Goal: Book appointment/travel/reservation

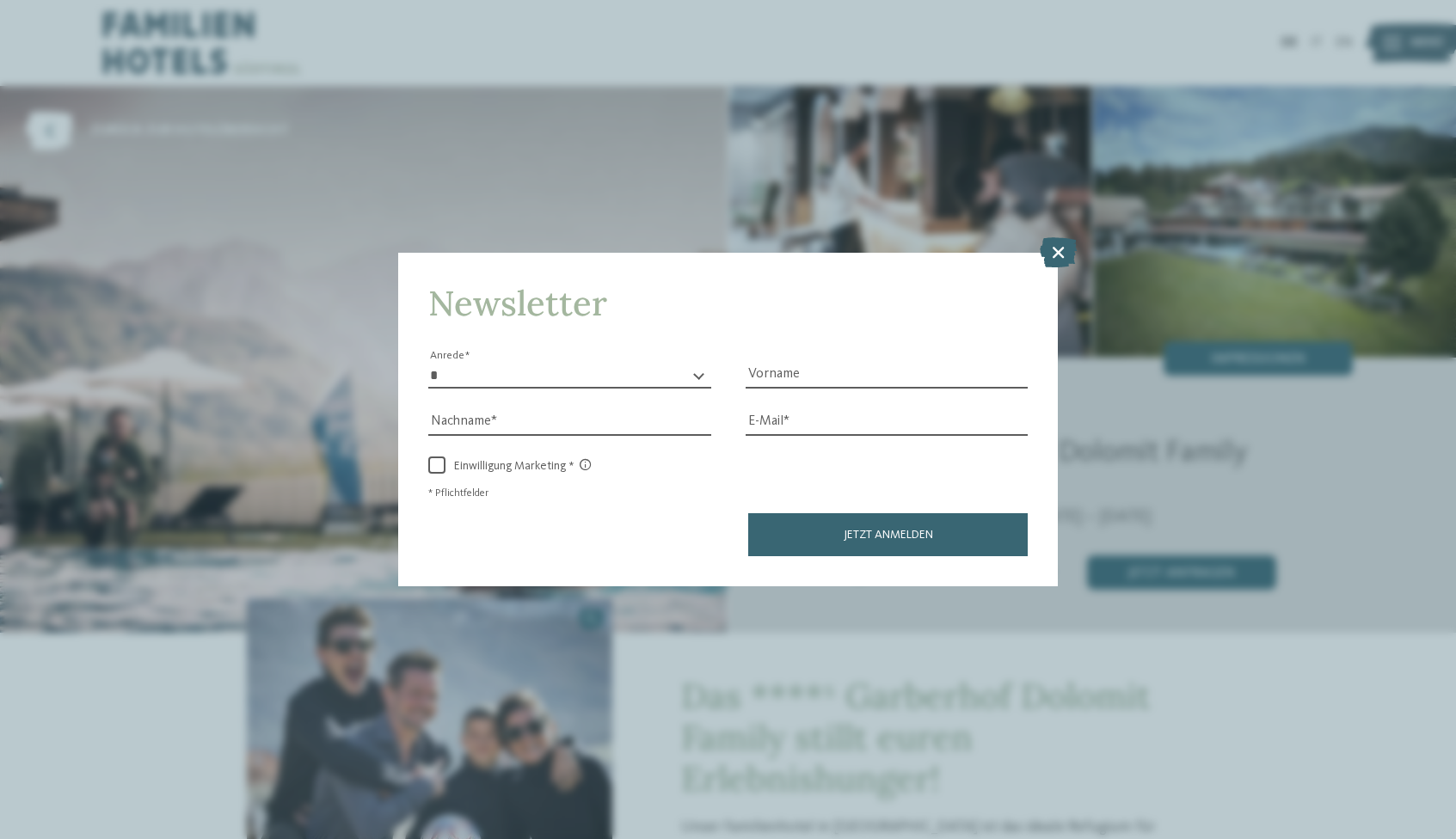
click at [188, 414] on div "Newsletter * **** **** ******* ****** Anrede Vorname Nachname Link" at bounding box center [728, 419] width 1456 height 839
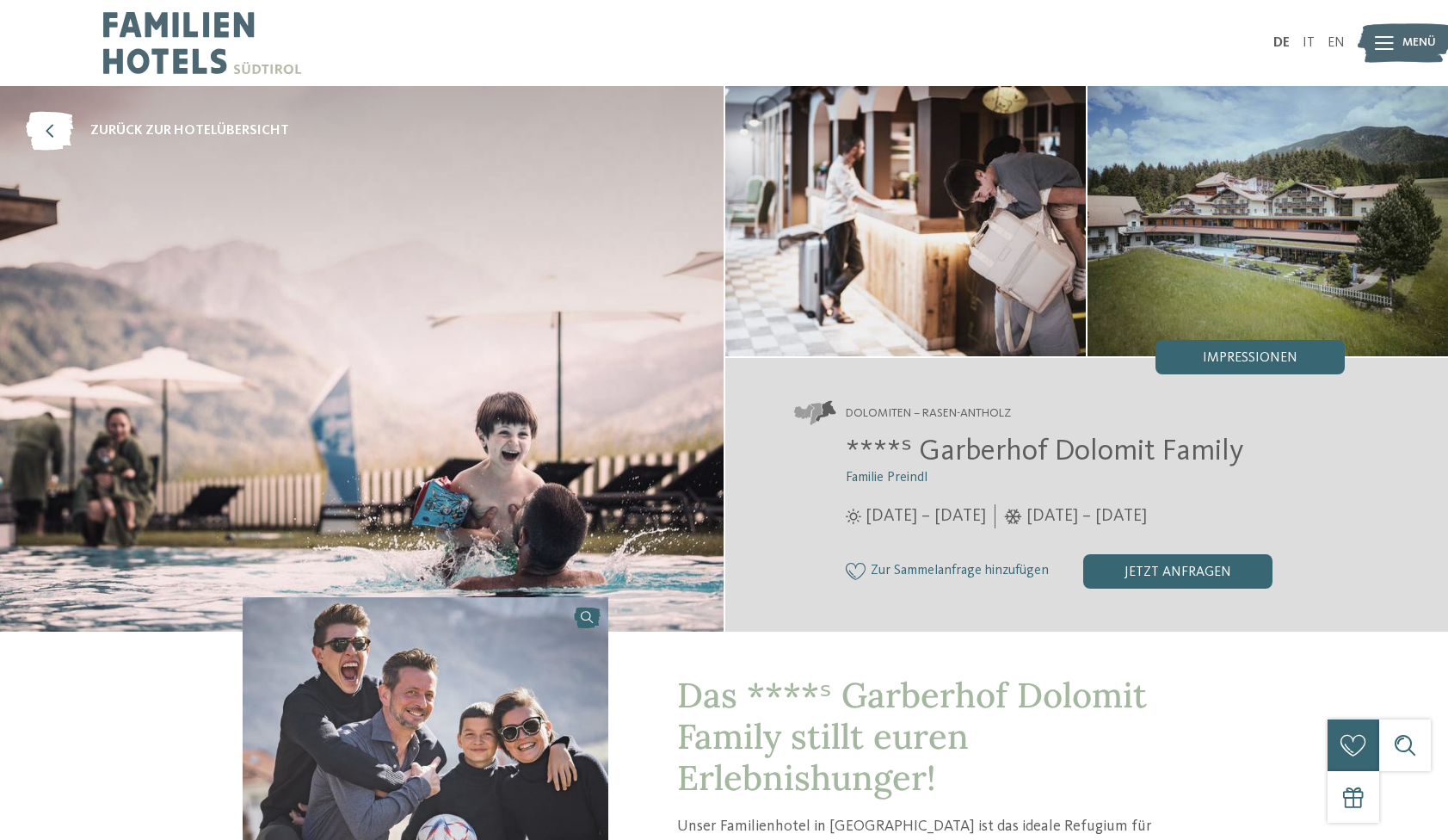
click at [164, 37] on img at bounding box center [201, 42] width 198 height 86
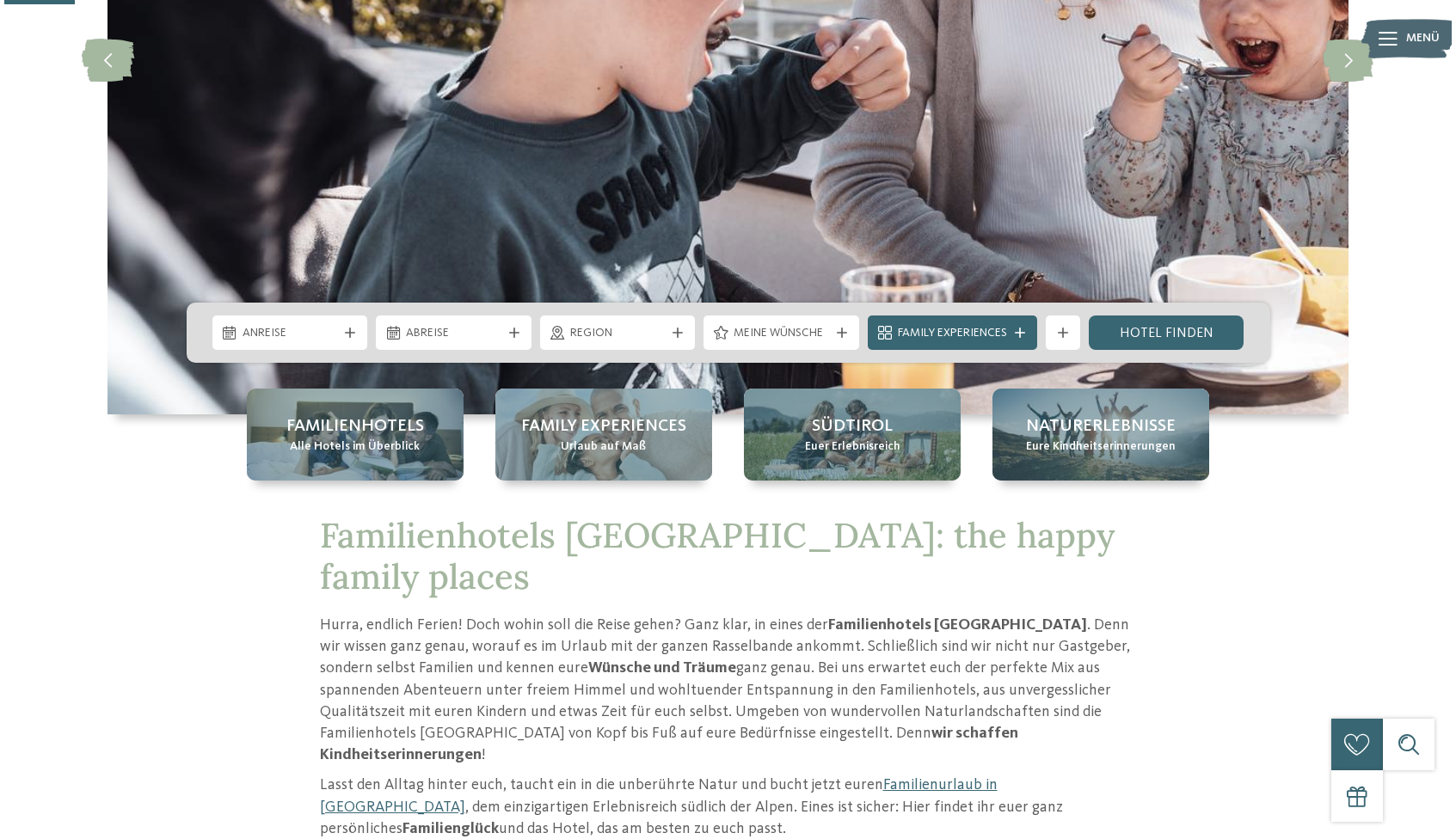
scroll to position [388, 0]
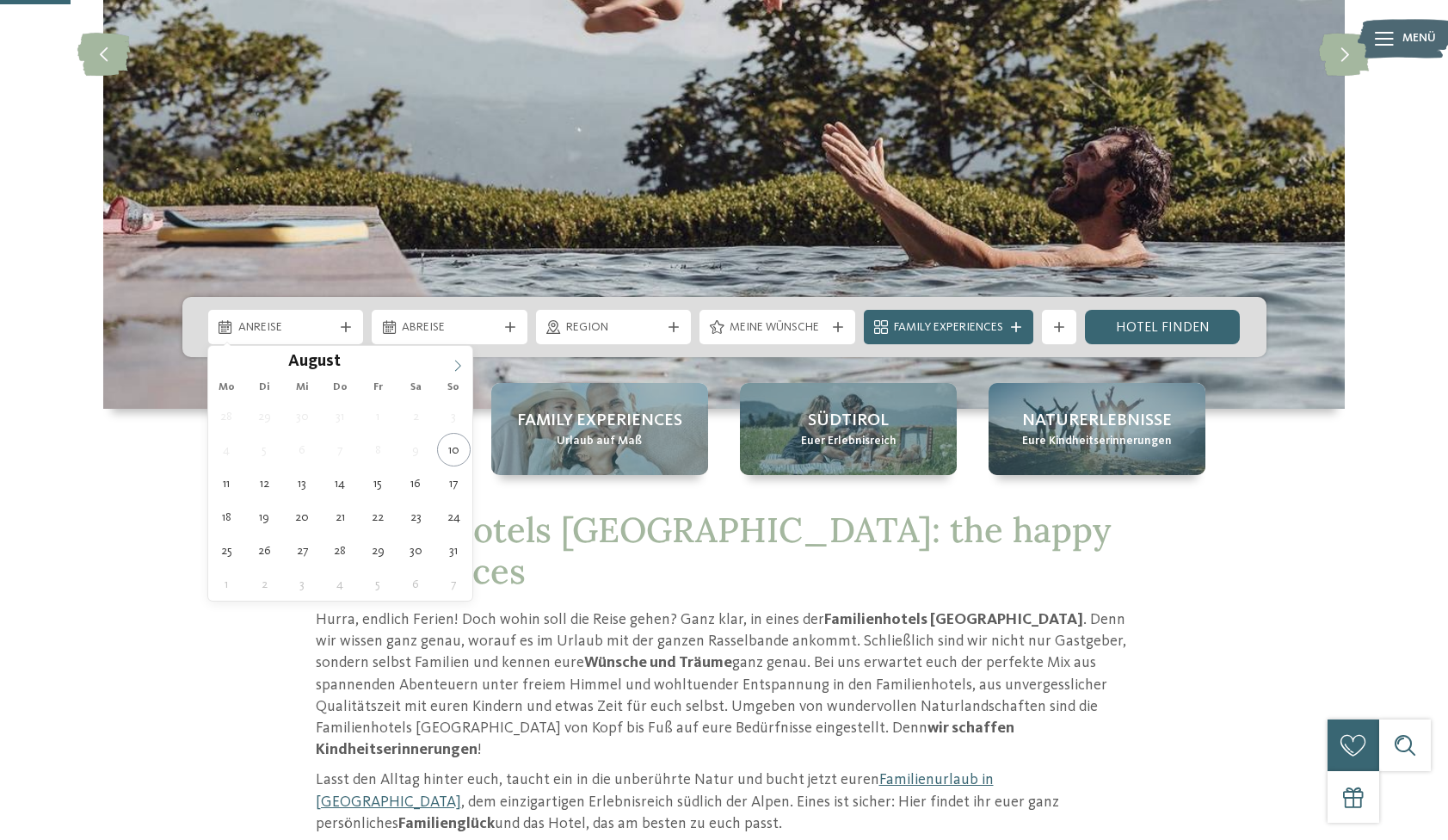
click at [456, 359] on span at bounding box center [457, 360] width 29 height 29
type div "07.09.2025"
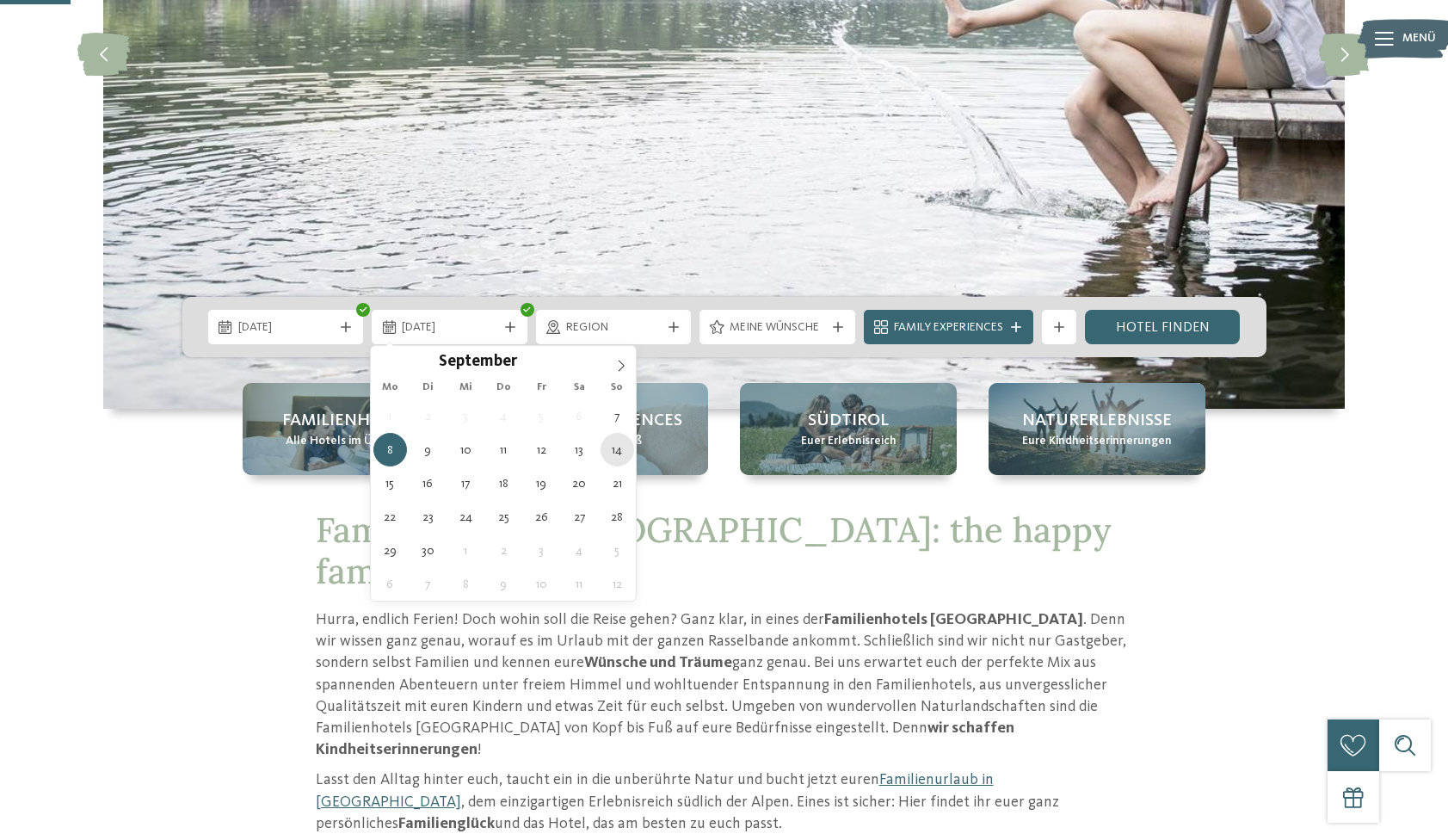
type div "14.09.2025"
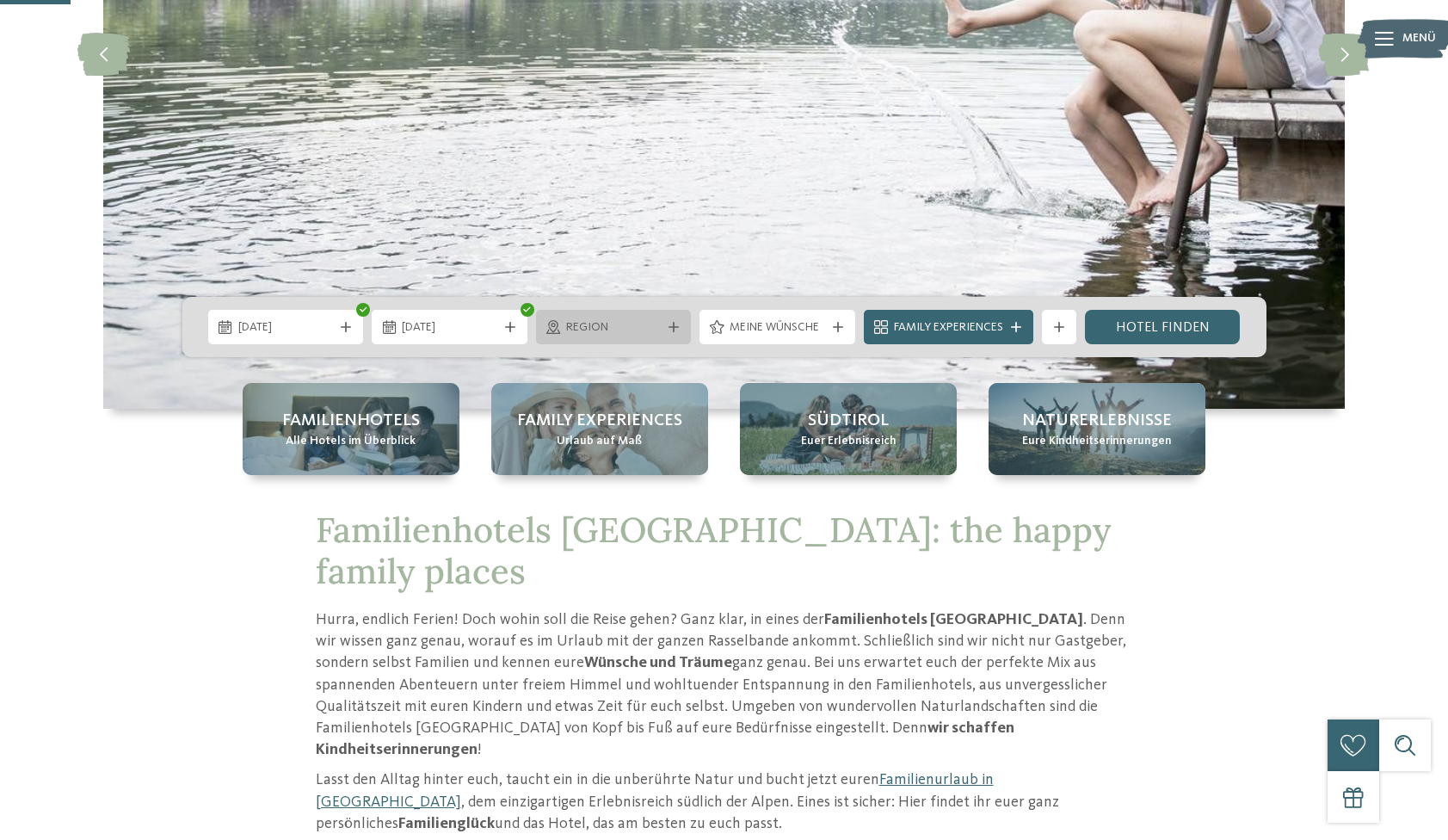
click at [661, 328] on div "Region" at bounding box center [613, 327] width 104 height 19
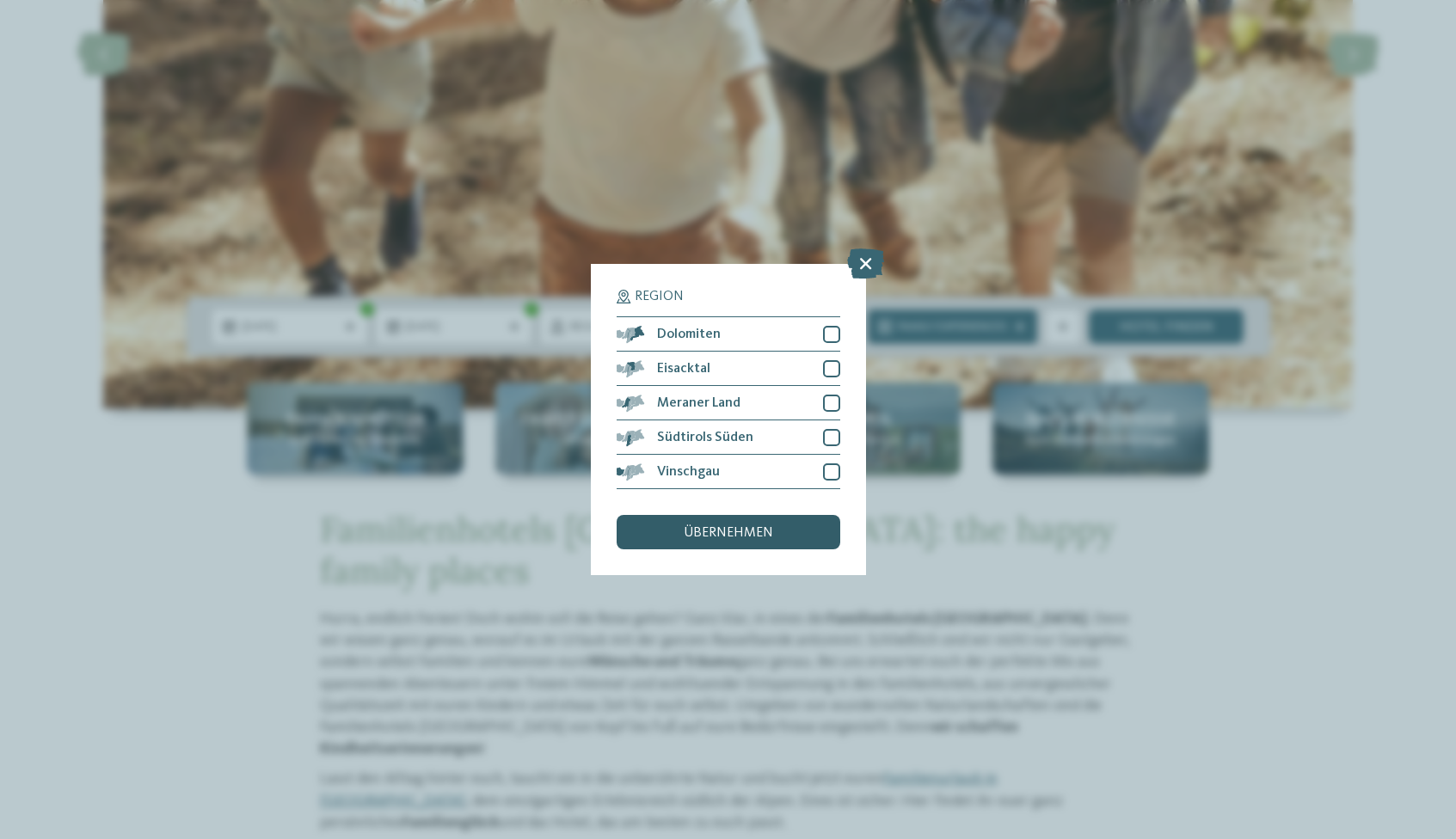
click at [766, 526] on span "übernehmen" at bounding box center [728, 533] width 89 height 14
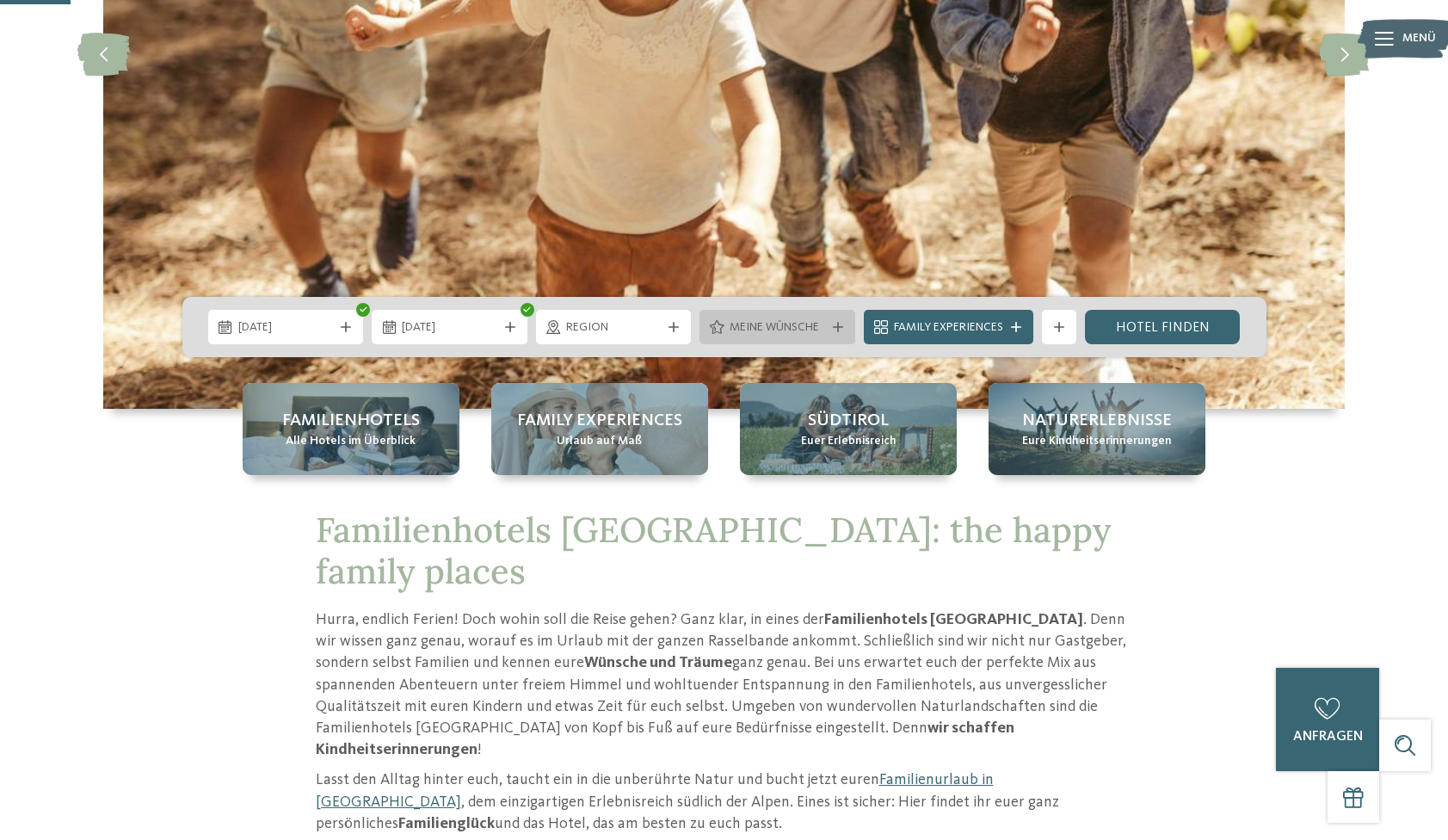
click at [794, 329] on span "Meine Wünsche" at bounding box center [778, 328] width 96 height 17
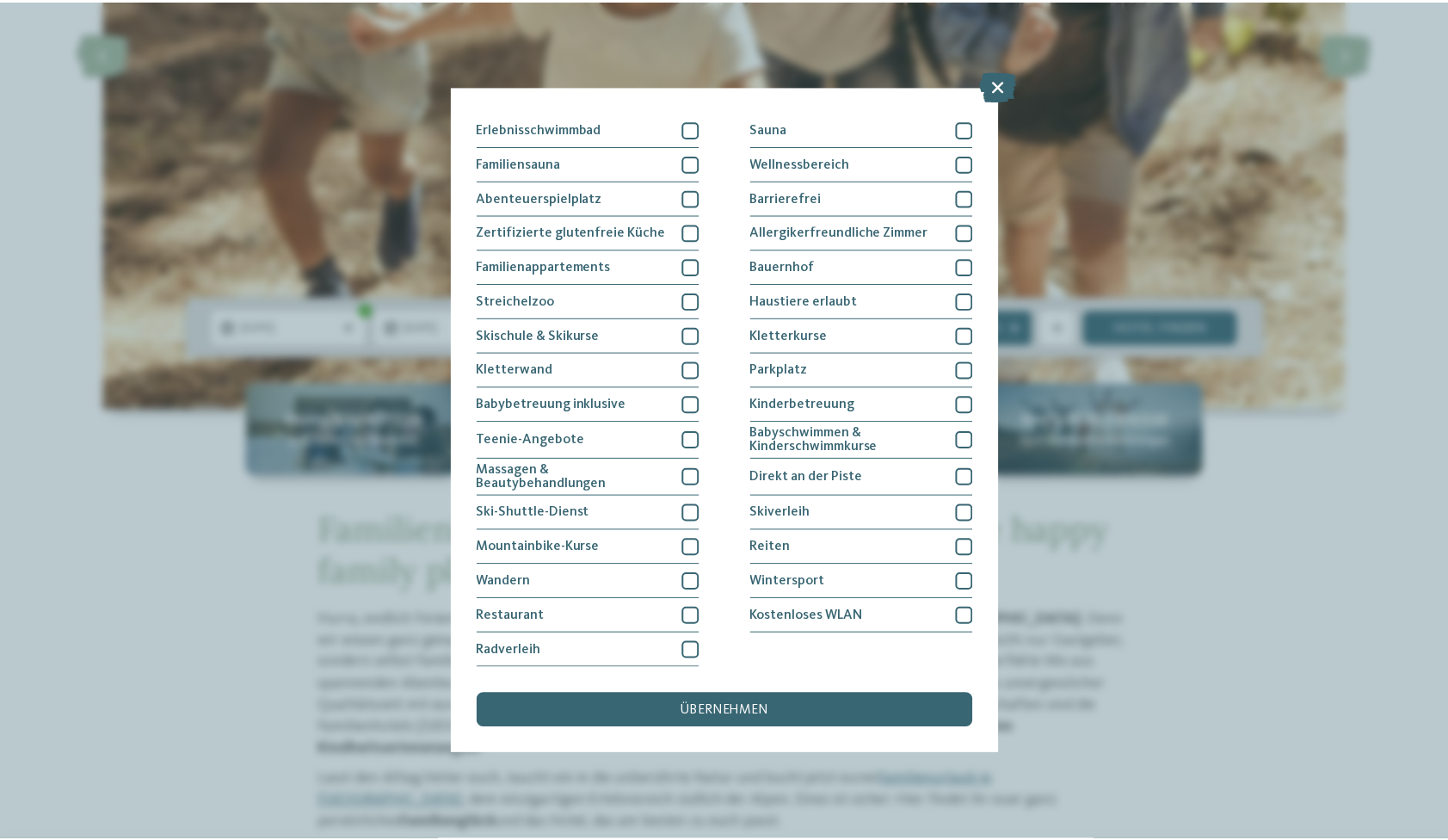
scroll to position [234, 0]
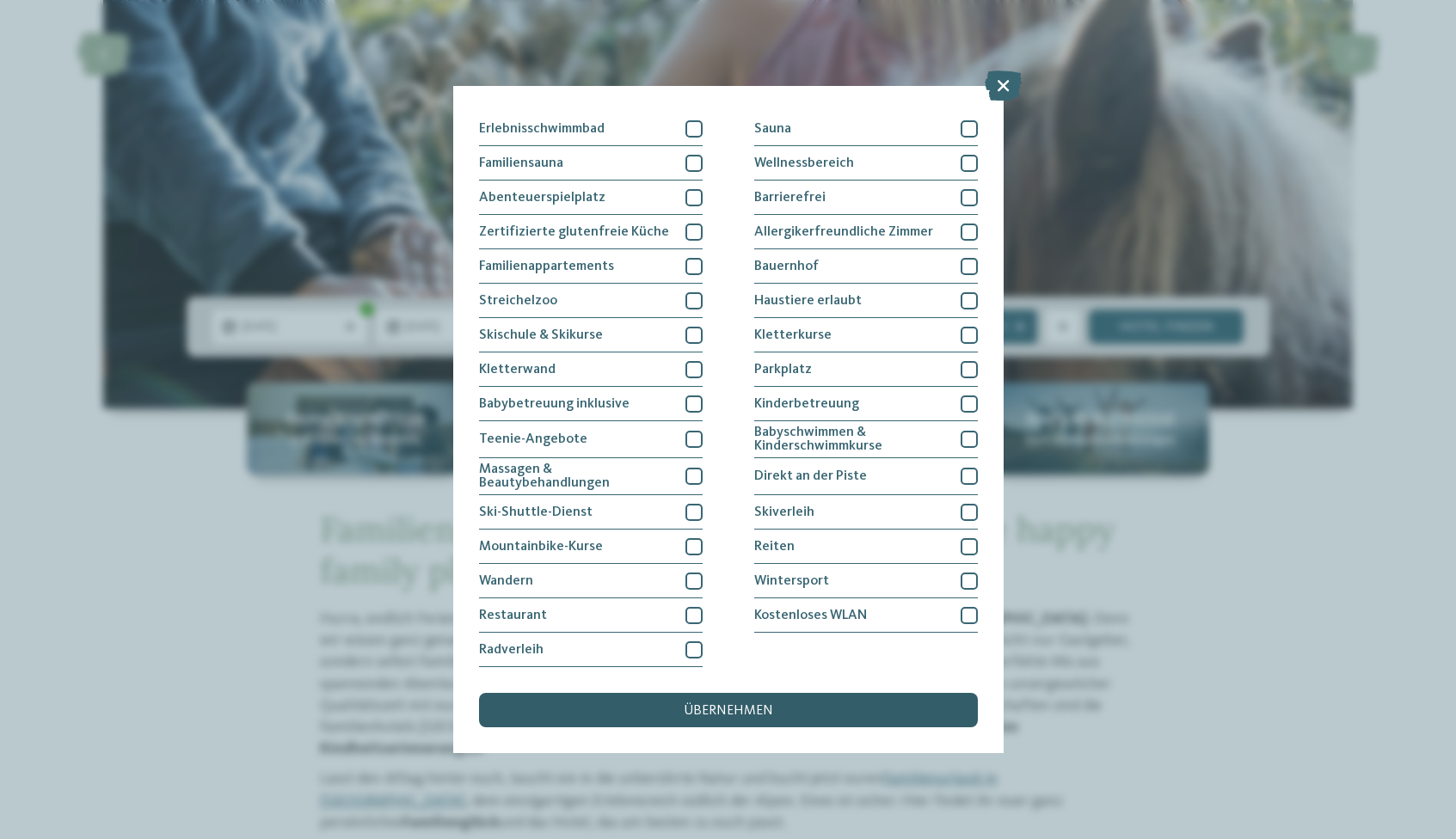
click at [739, 704] on span "übernehmen" at bounding box center [728, 710] width 89 height 14
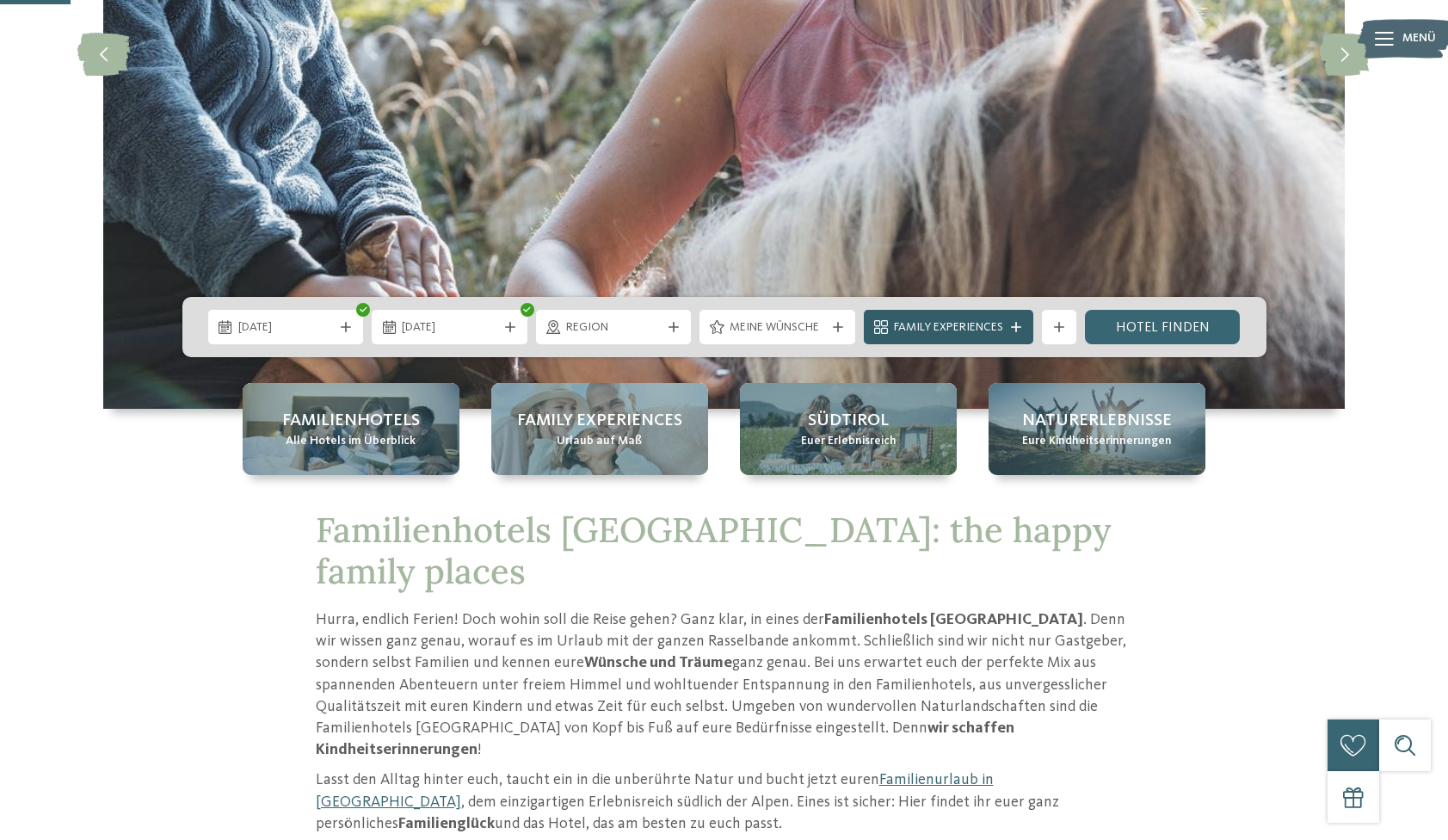
click at [960, 331] on span "Family Experiences" at bounding box center [948, 328] width 109 height 17
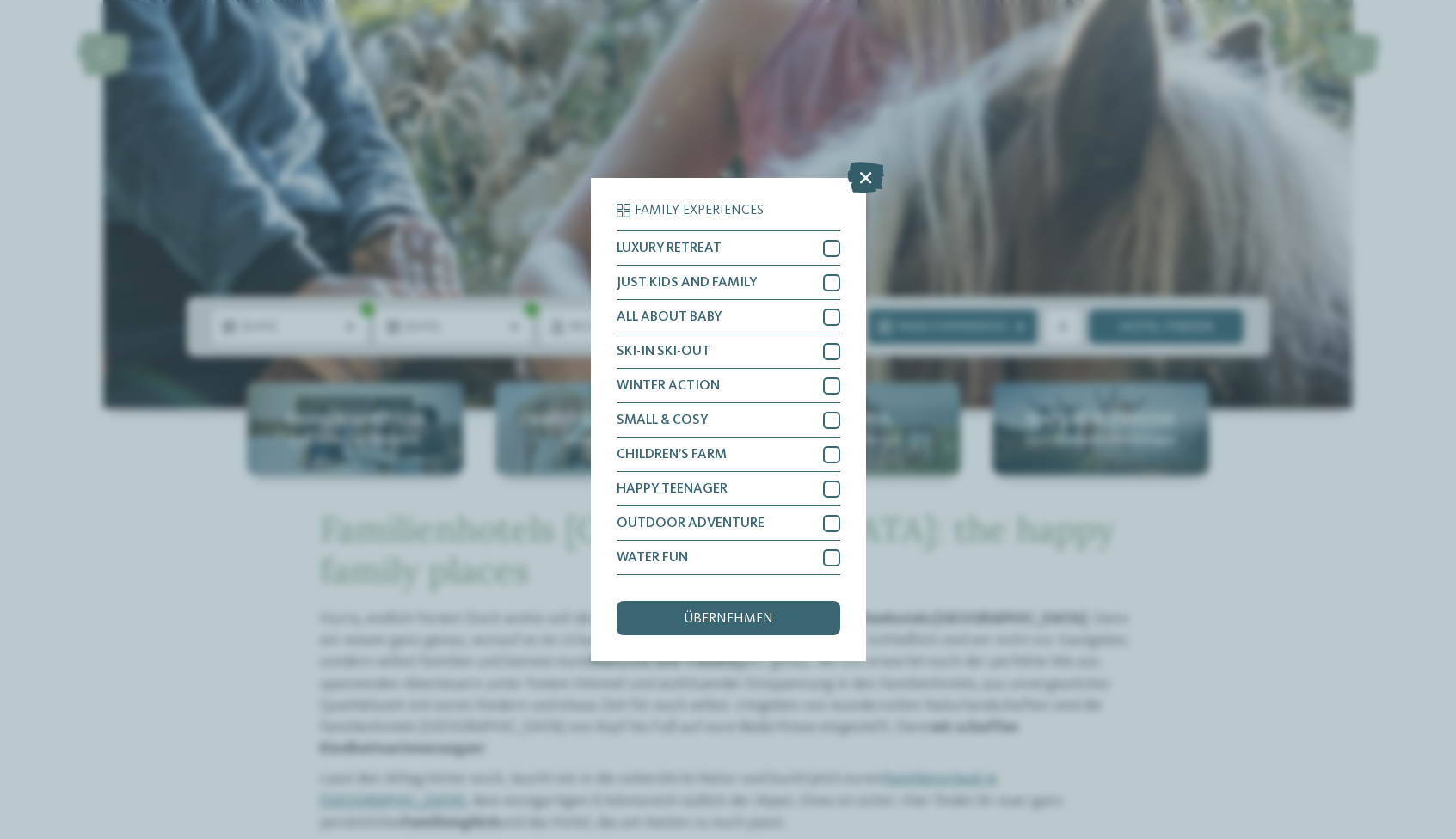
click at [865, 162] on icon at bounding box center [865, 177] width 37 height 30
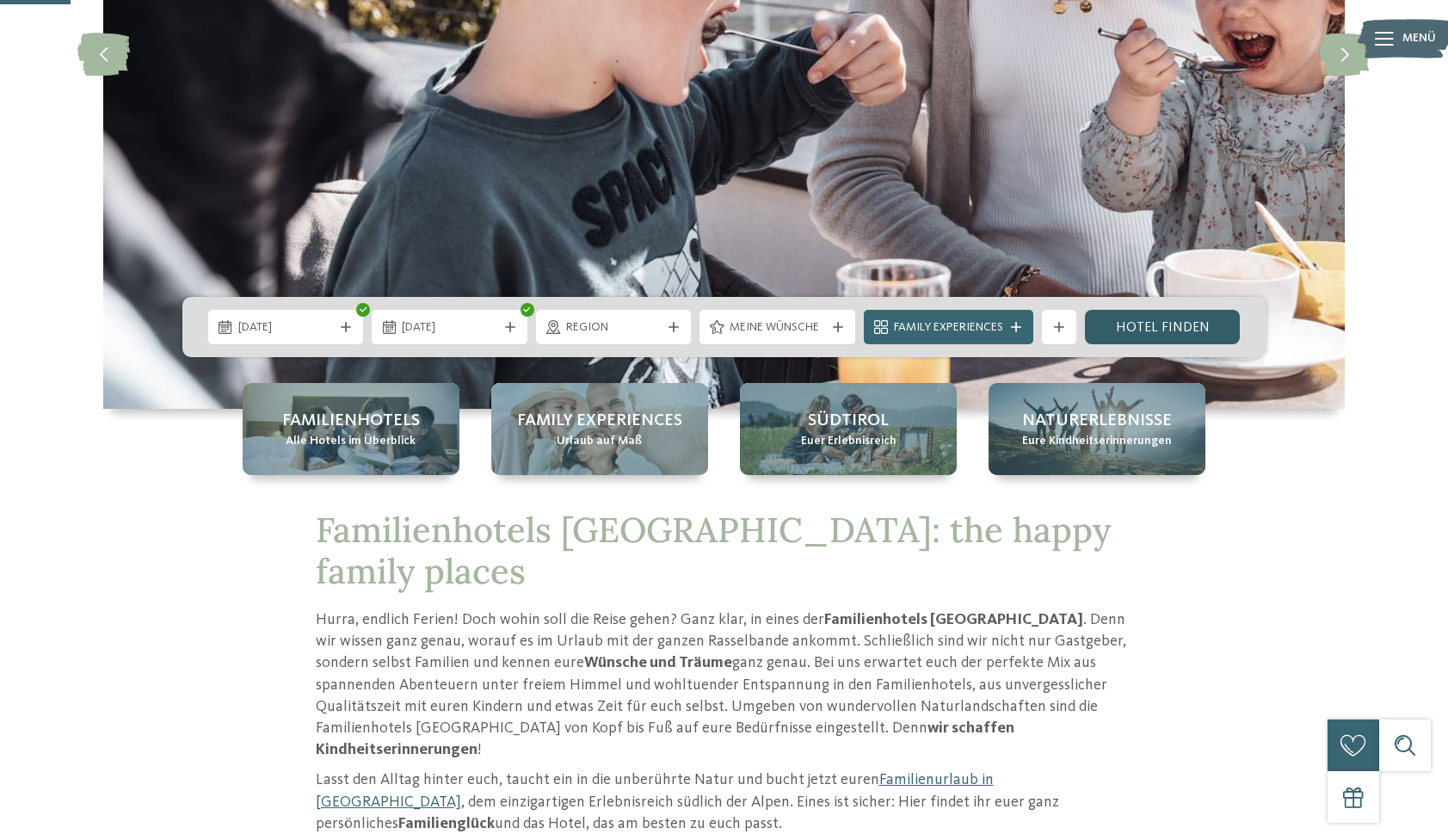
click at [1170, 326] on link "Hotel finden" at bounding box center [1163, 327] width 156 height 34
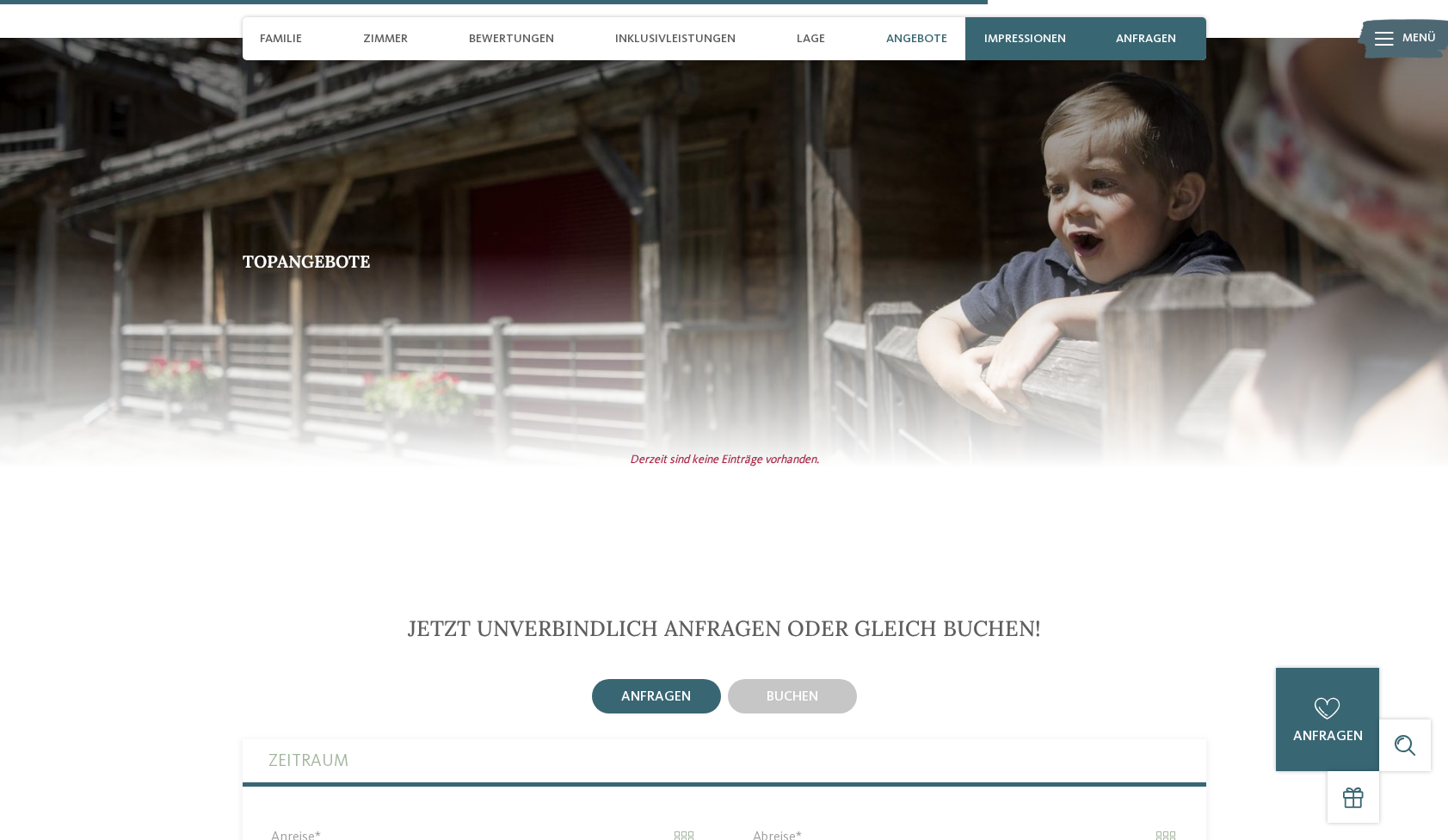
scroll to position [4040, 0]
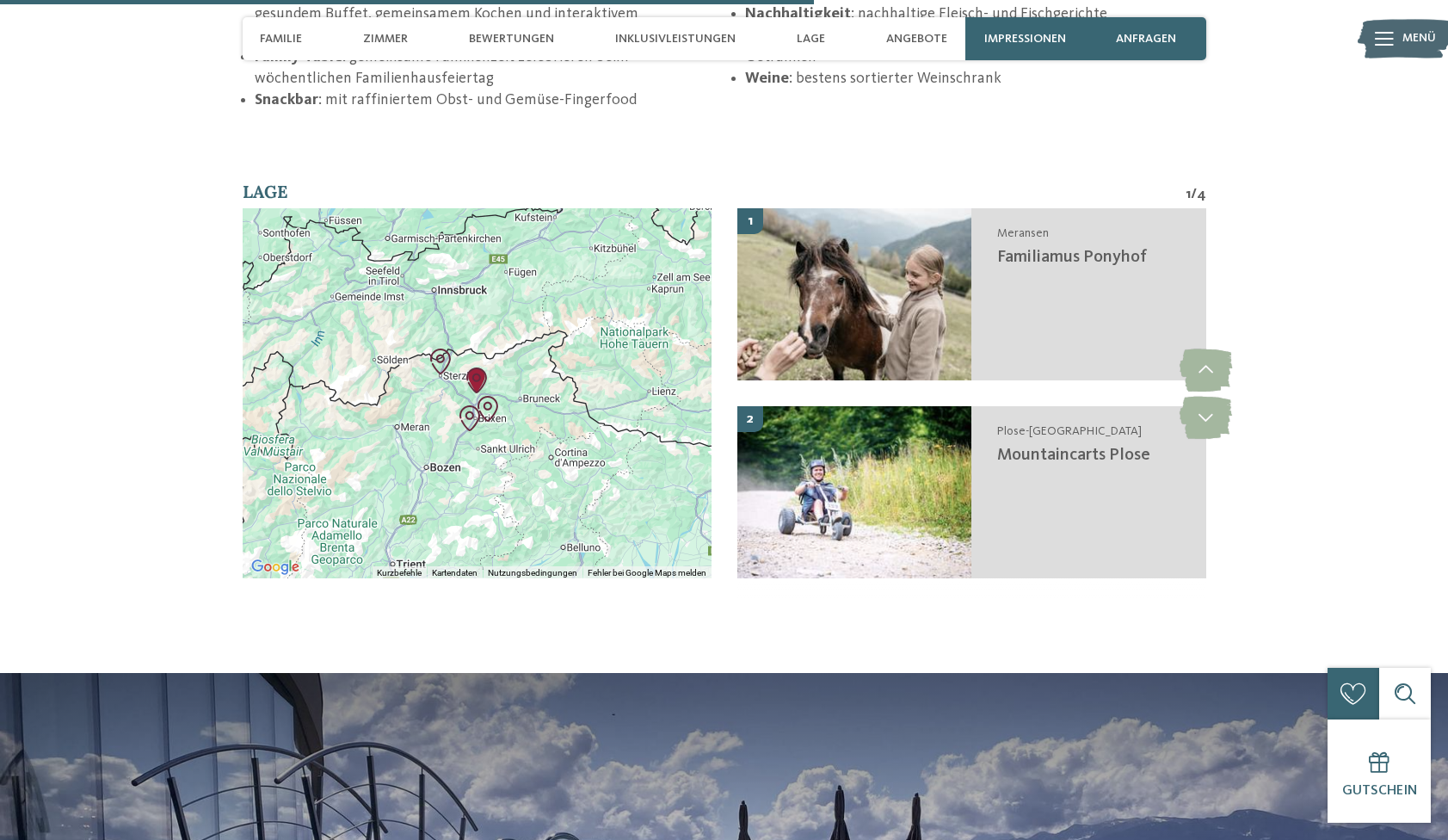
scroll to position [3385, 0]
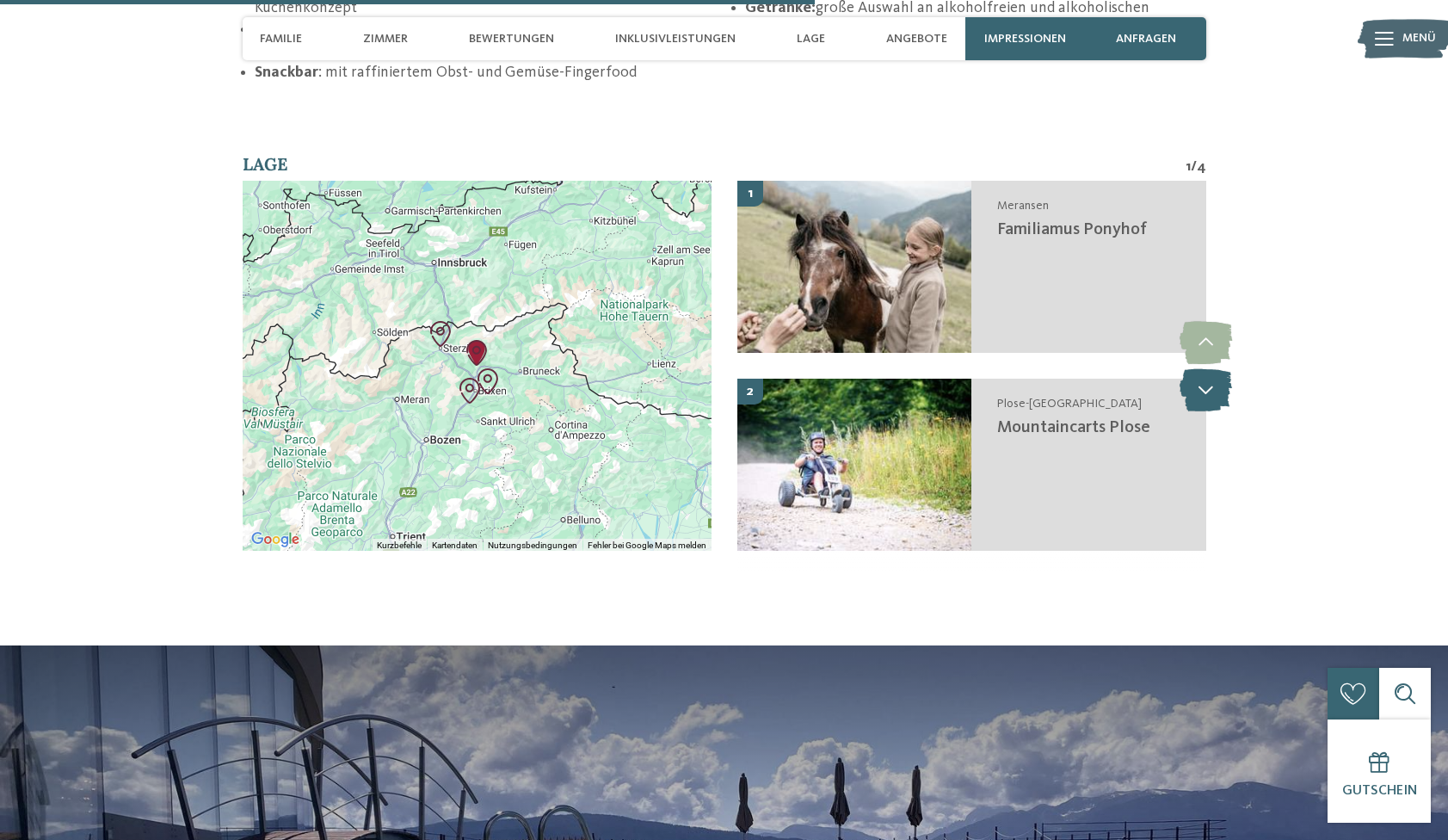
click at [1216, 384] on icon at bounding box center [1206, 390] width 52 height 43
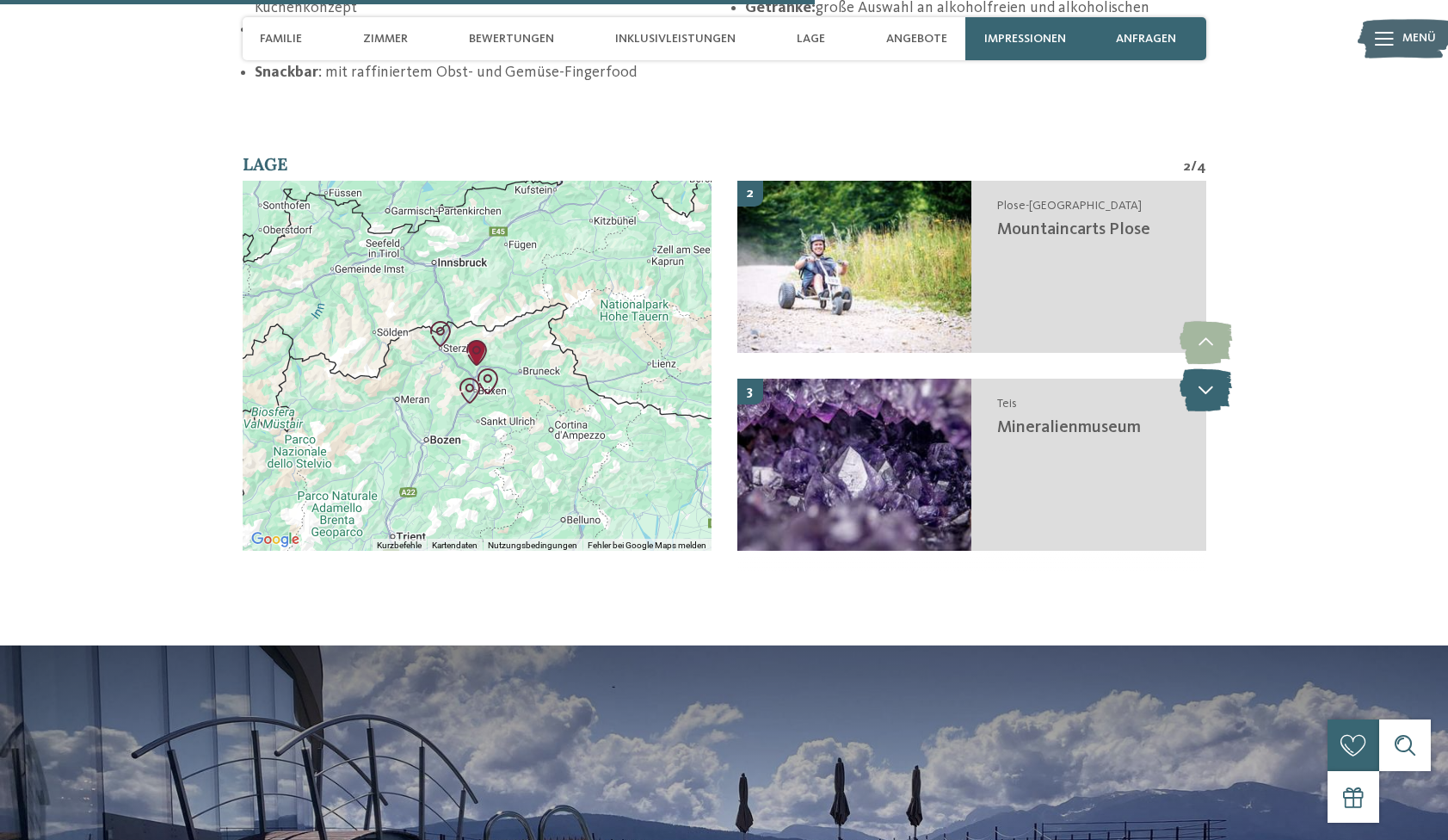
click at [1216, 384] on icon at bounding box center [1206, 390] width 52 height 43
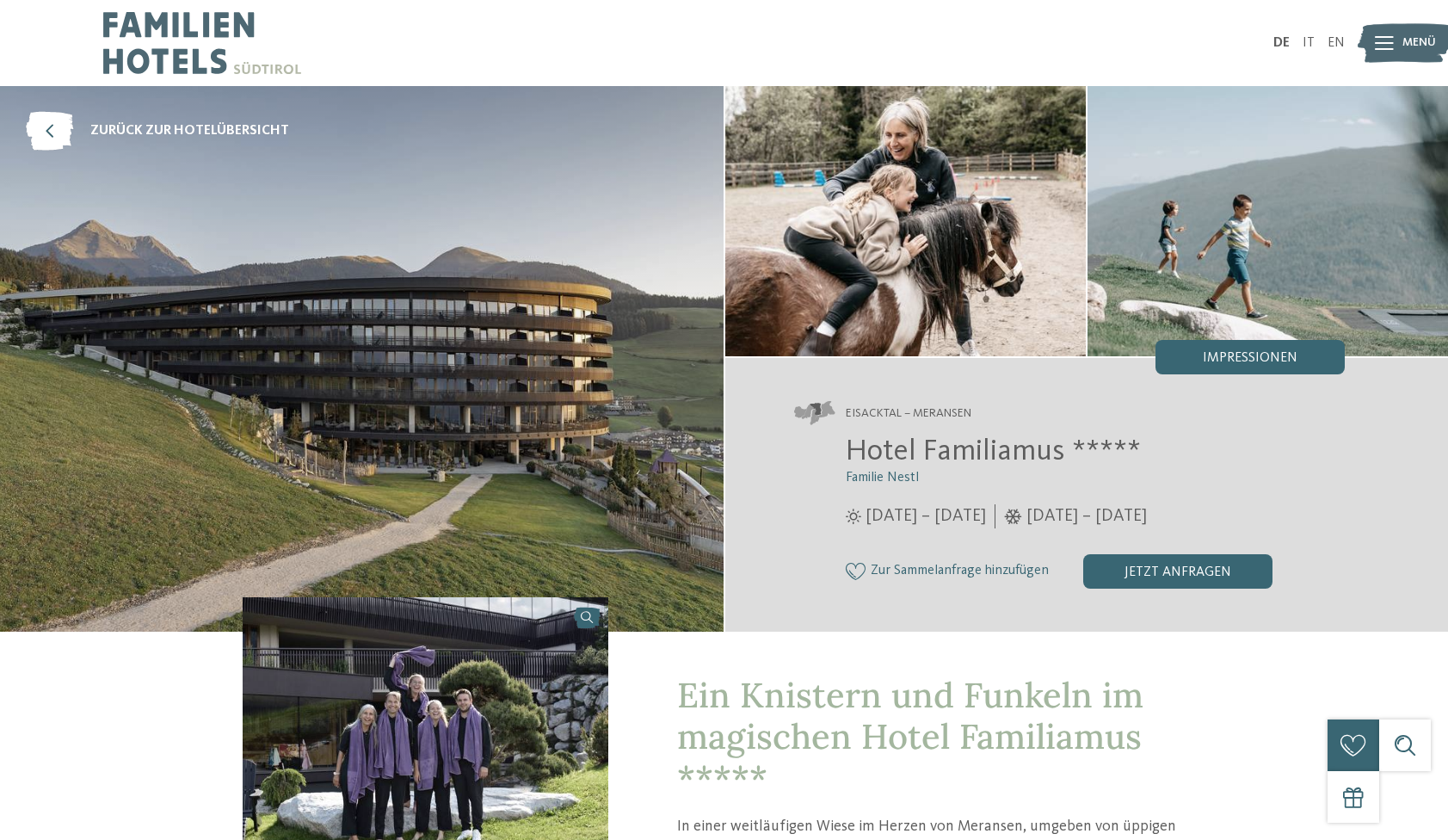
scroll to position [0, 0]
drag, startPoint x: 844, startPoint y: 457, endPoint x: 1059, endPoint y: 453, distance: 215.0
click at [1059, 453] on div "Hotel Familiamus ***** Familie Nestl 29.05. – 09.11.2025 05.12.2025 – 19.04.2026" at bounding box center [1069, 511] width 551 height 154
copy span "Hotel Familiamus"
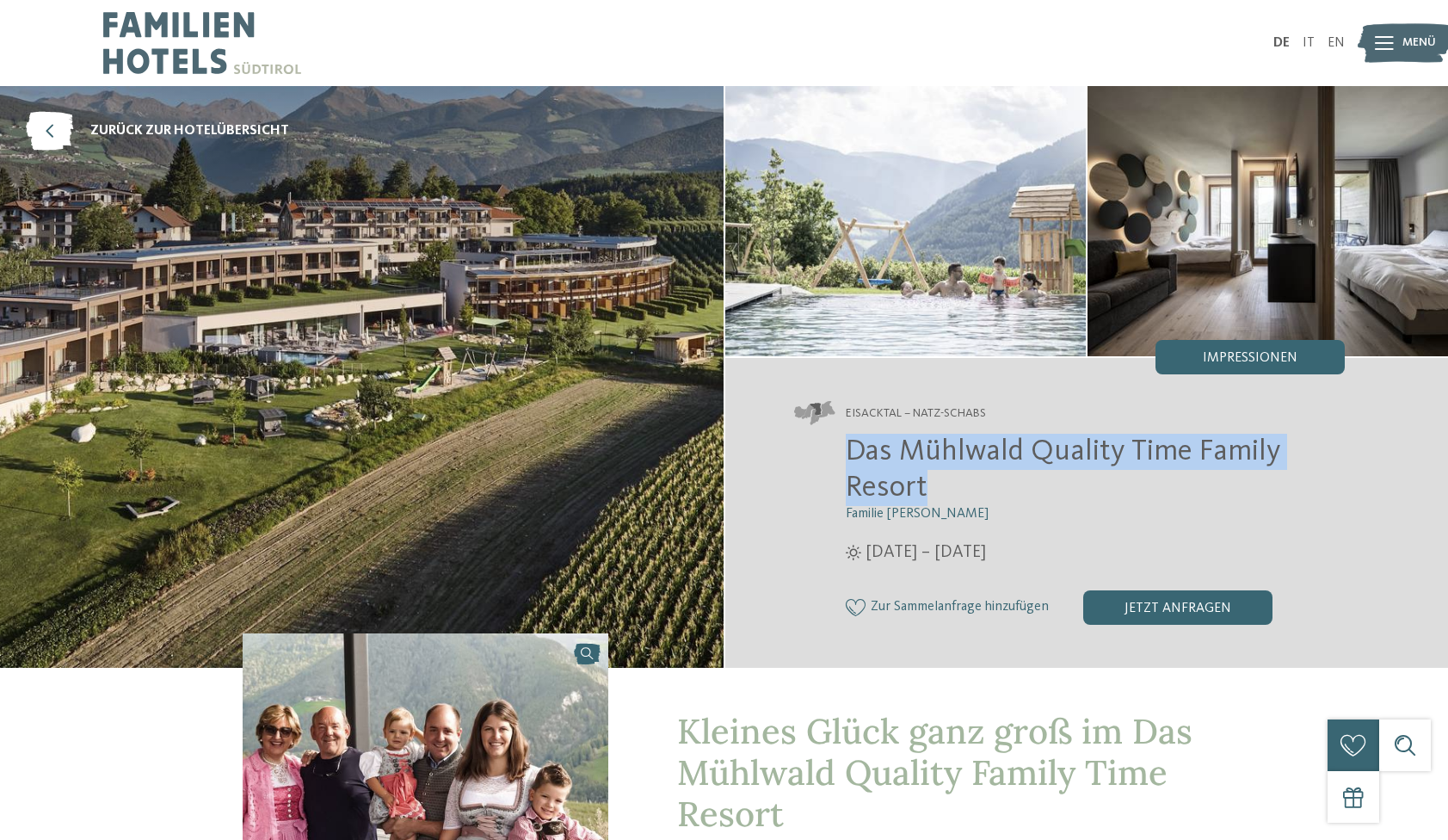
drag, startPoint x: 849, startPoint y: 453, endPoint x: 982, endPoint y: 494, distance: 139.2
click at [982, 494] on h2 "Das Mühlwald Quality Time Family Resort" at bounding box center [1096, 470] width 500 height 72
copy span "Das Mühlwald Quality Time Family Resort"
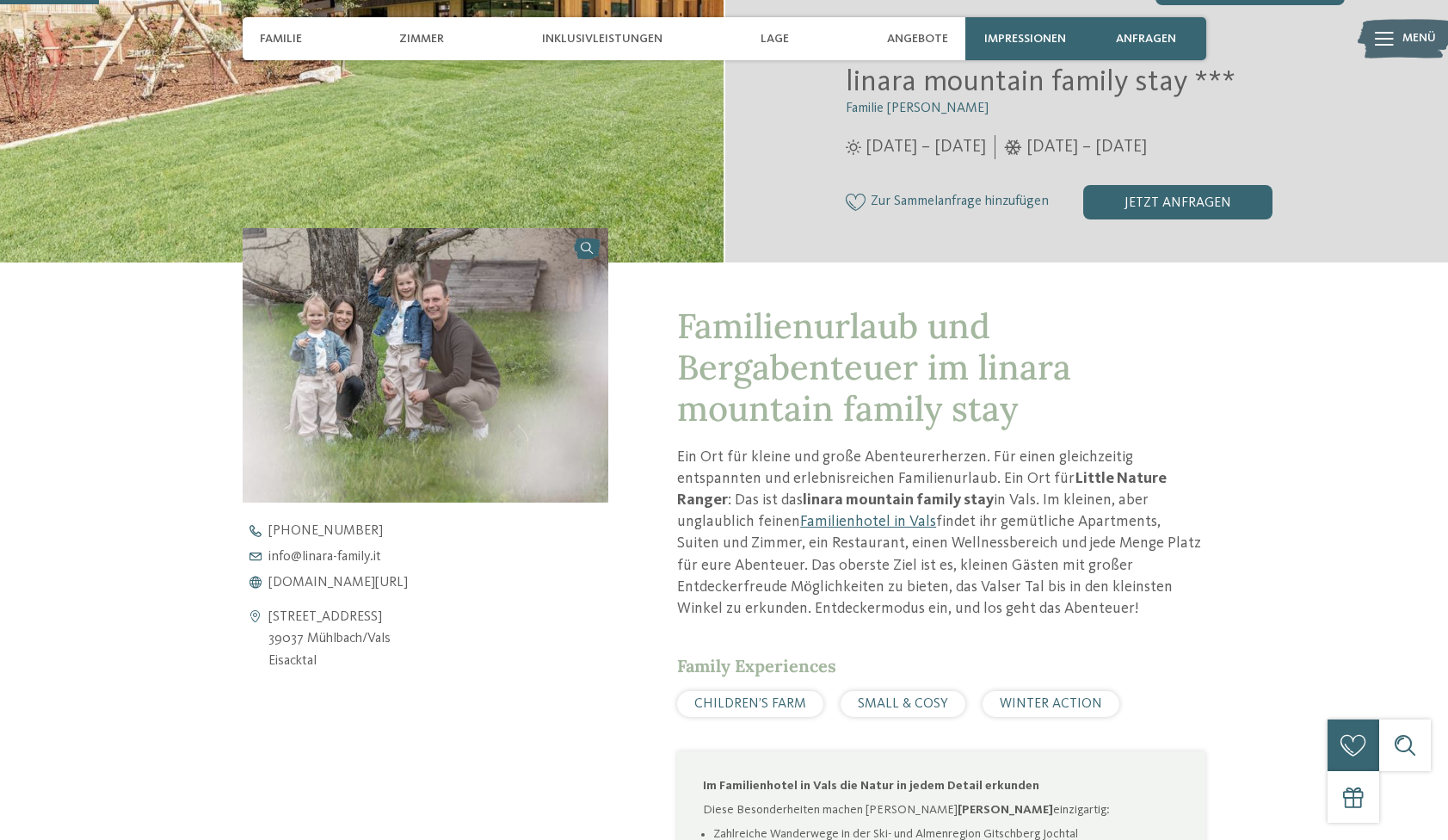
scroll to position [374, 0]
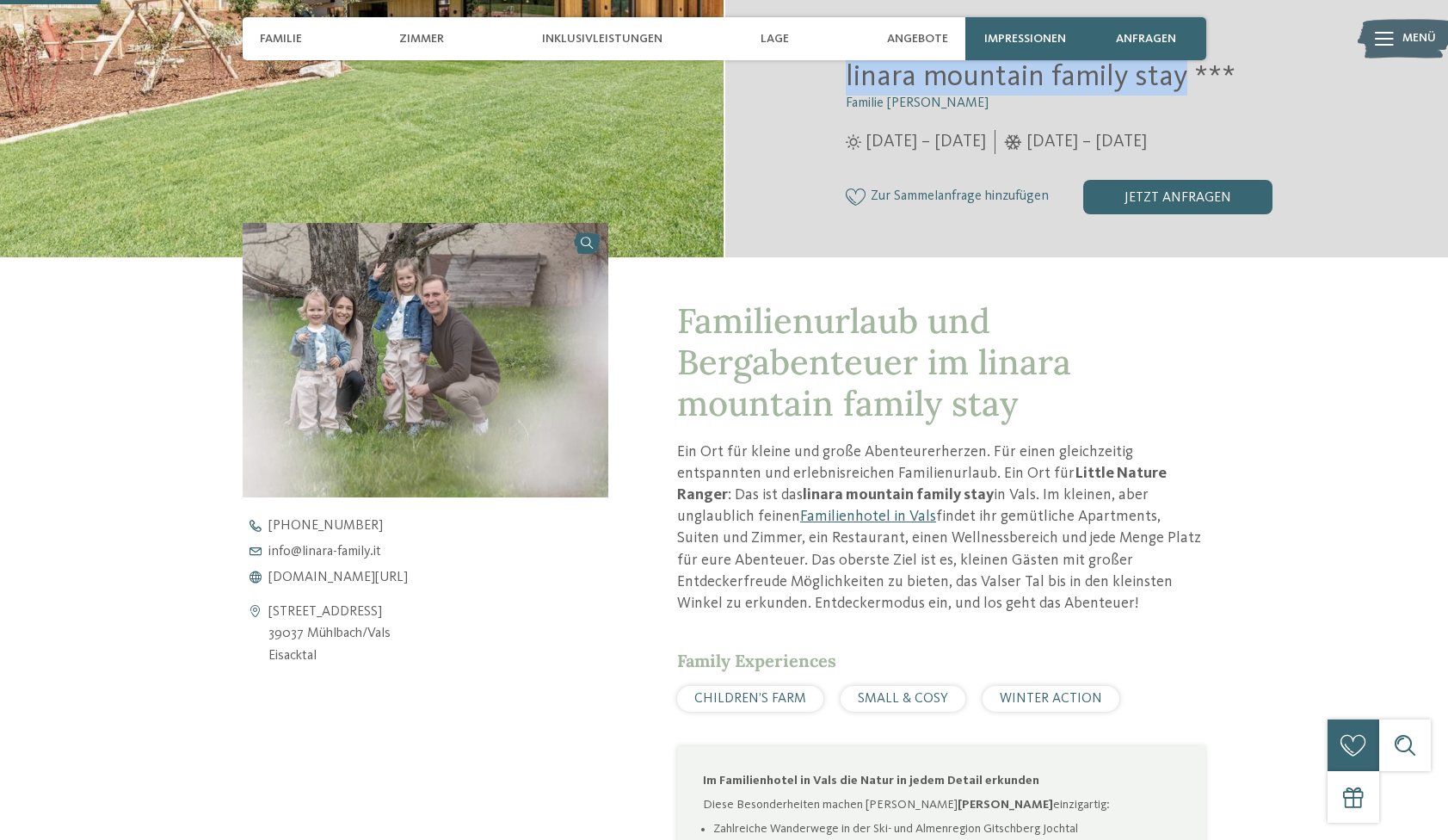
drag, startPoint x: 847, startPoint y: 76, endPoint x: 1185, endPoint y: 82, distance: 338.1
click at [1185, 82] on span "linara mountain family stay ***" at bounding box center [1041, 77] width 390 height 30
copy span "linara mountain family stay"
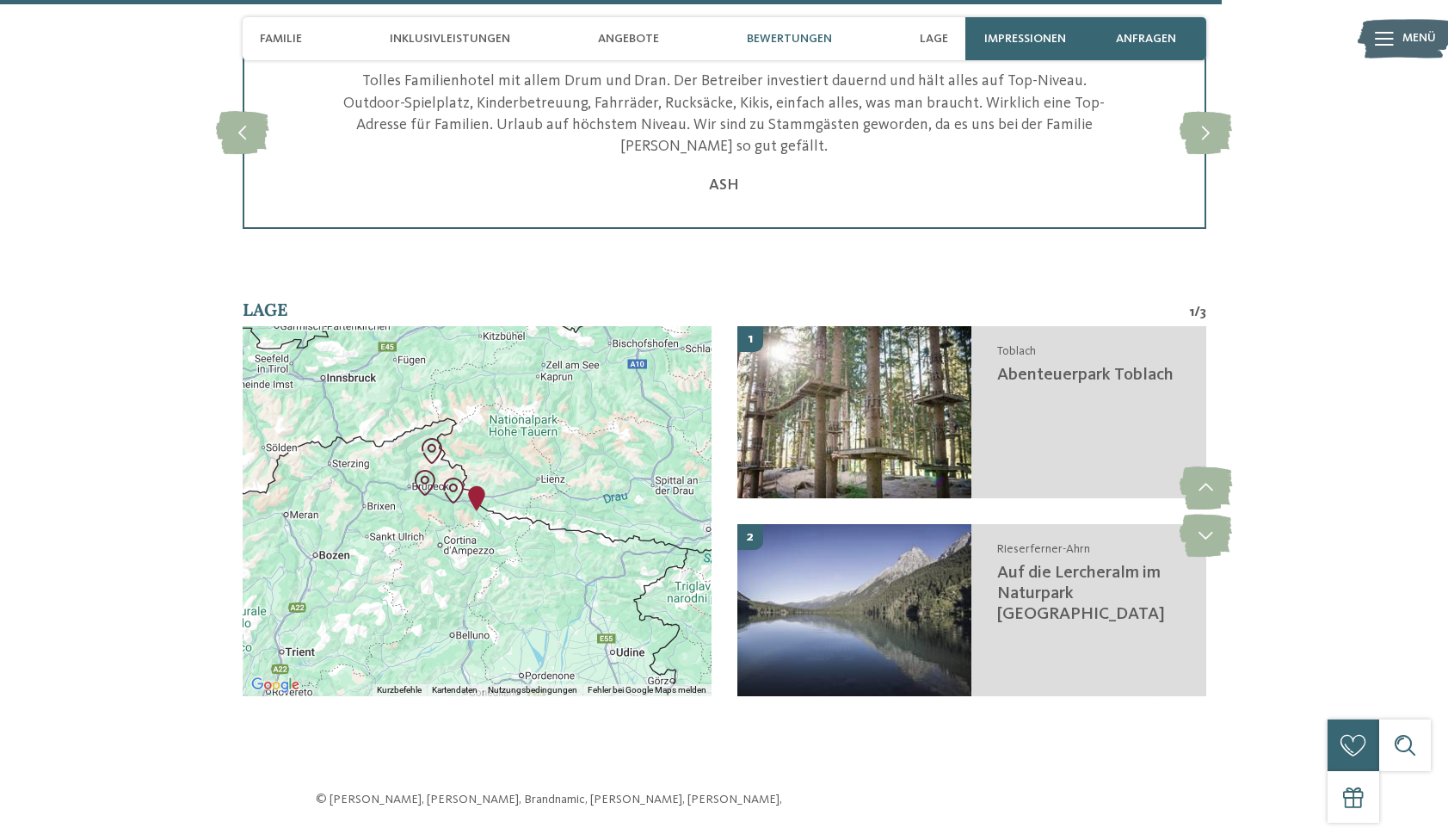
scroll to position [4333, 0]
